Goal: Task Accomplishment & Management: Use online tool/utility

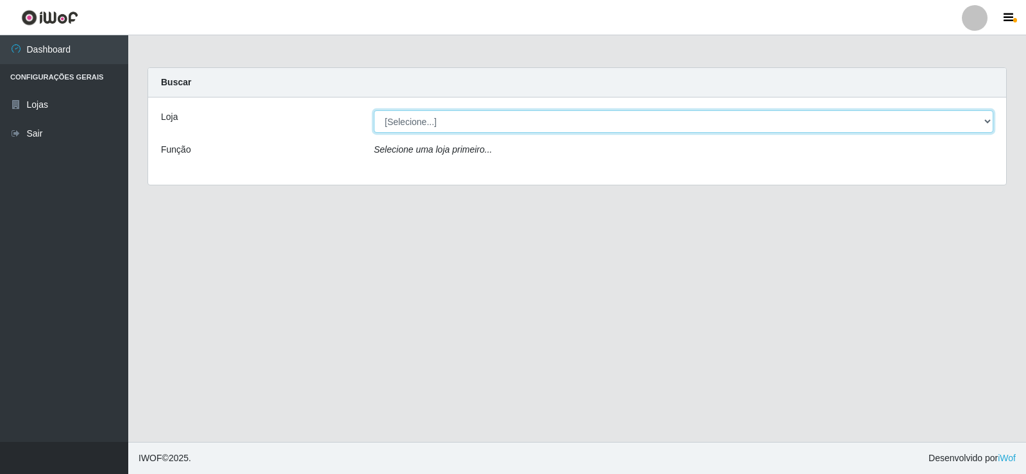
click at [988, 128] on select "[Selecione...] SuperFácil Atacado - [GEOGRAPHIC_DATA]" at bounding box center [683, 121] width 619 height 22
select select "504"
click at [374, 110] on select "[Selecione...] SuperFácil Atacado - [GEOGRAPHIC_DATA]" at bounding box center [683, 121] width 619 height 22
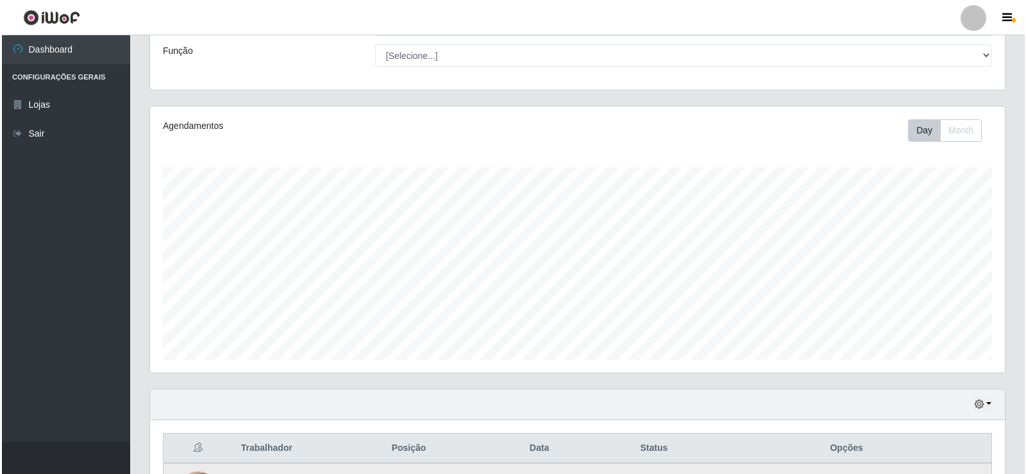
scroll to position [256, 0]
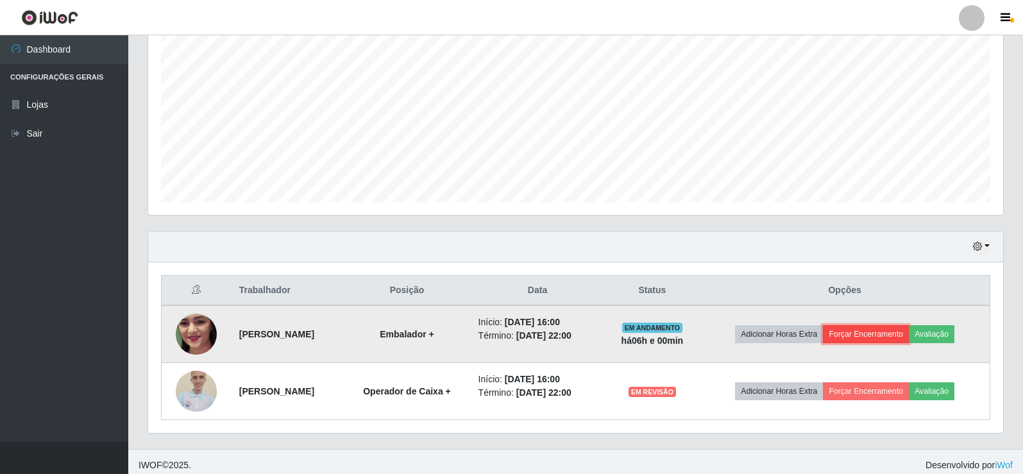
click at [872, 333] on button "Forçar Encerramento" at bounding box center [866, 334] width 86 height 18
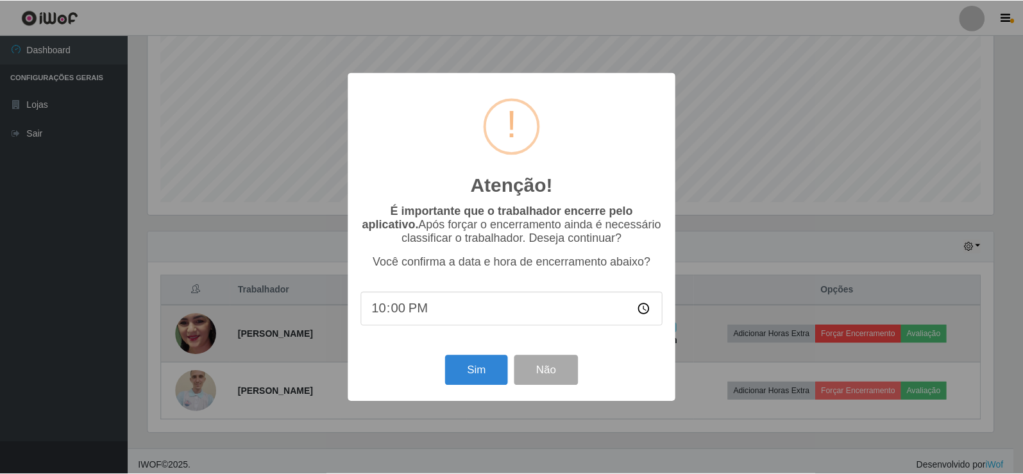
scroll to position [266, 848]
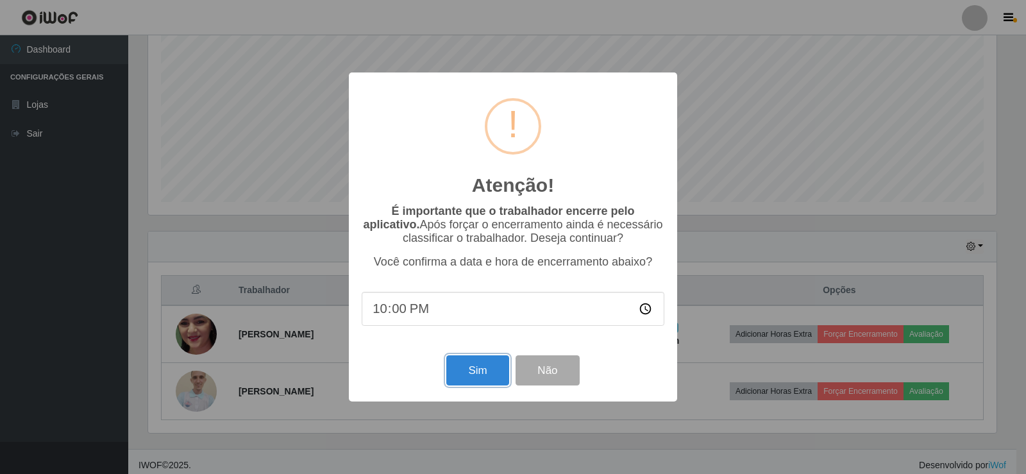
click at [474, 376] on button "Sim" at bounding box center [477, 370] width 62 height 30
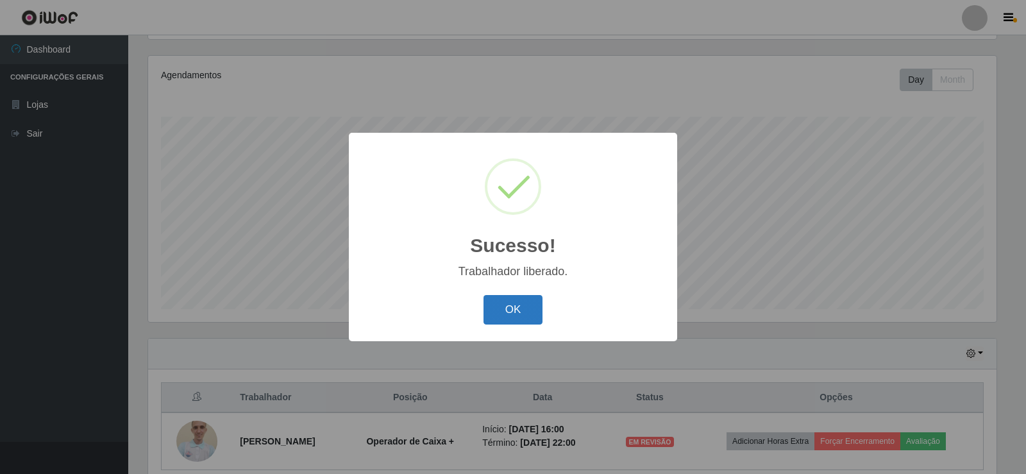
click at [507, 307] on button "OK" at bounding box center [513, 310] width 60 height 30
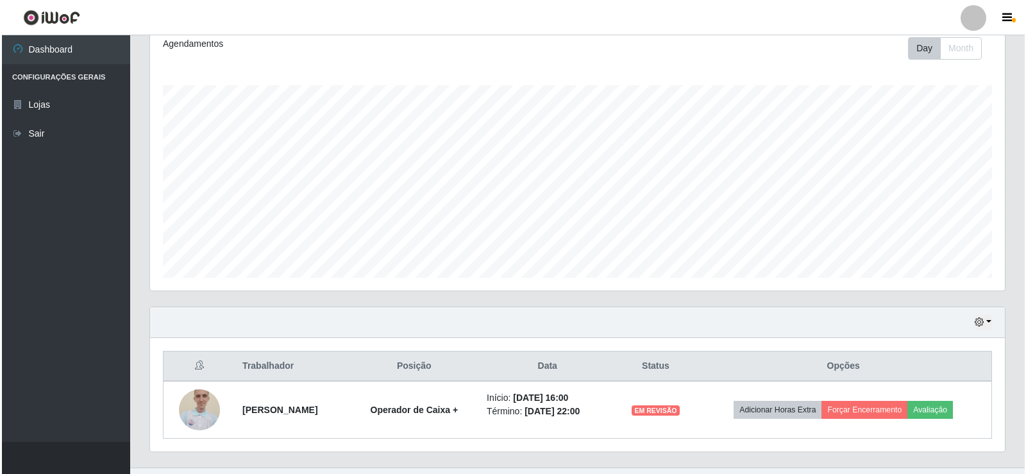
scroll to position [206, 0]
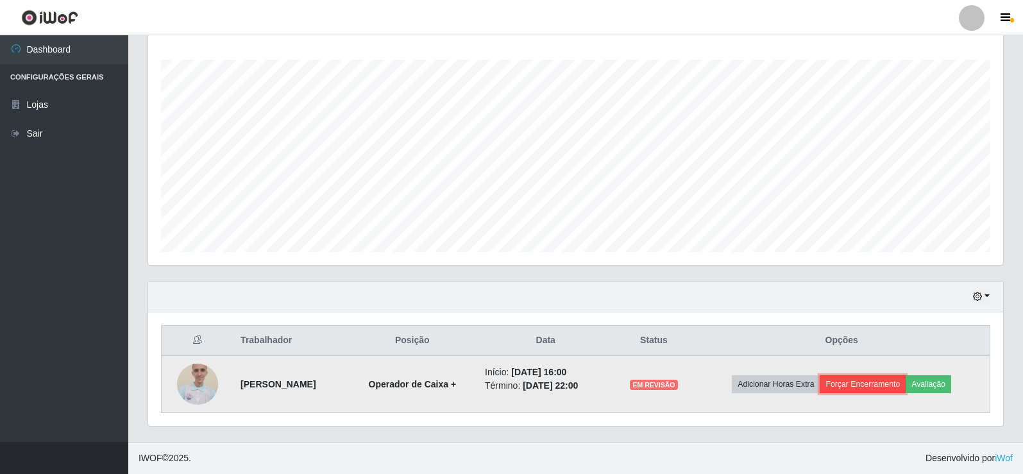
click at [861, 386] on button "Forçar Encerramento" at bounding box center [862, 384] width 86 height 18
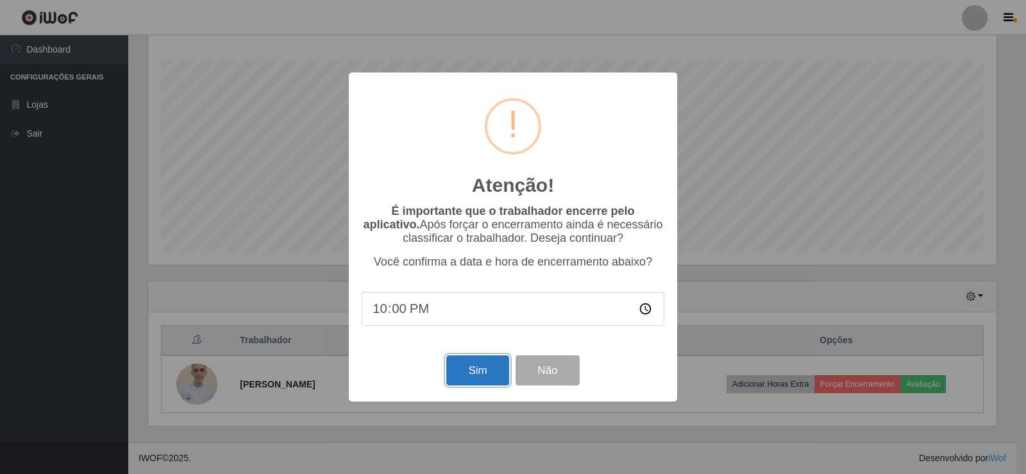
click at [475, 367] on button "Sim" at bounding box center [477, 370] width 62 height 30
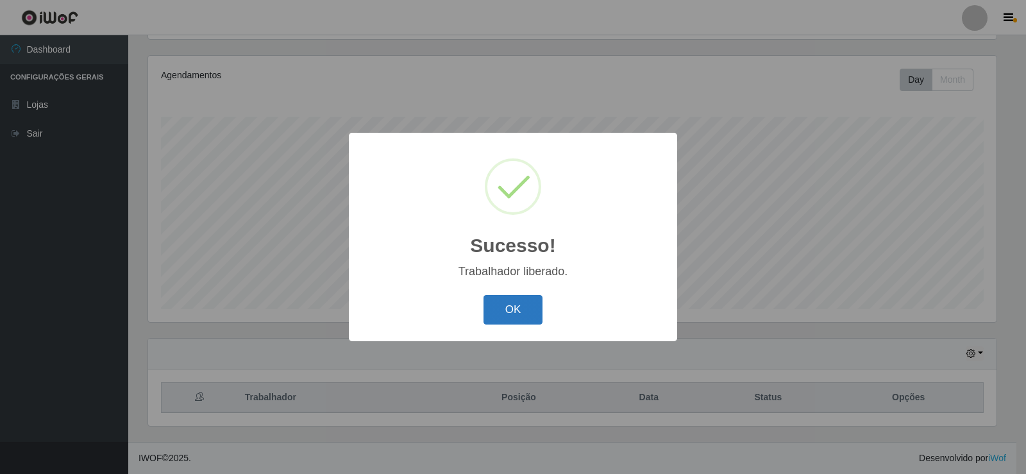
click at [510, 314] on button "OK" at bounding box center [513, 310] width 60 height 30
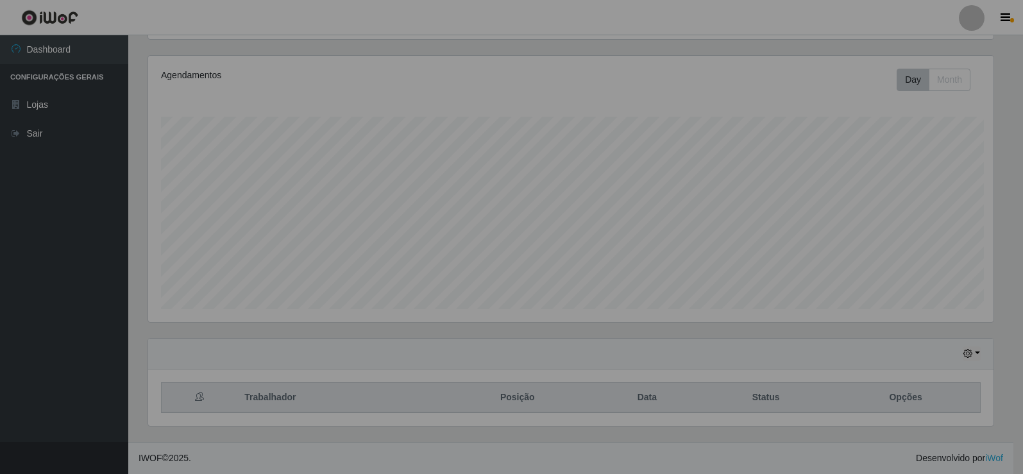
scroll to position [266, 855]
